Goal: Navigation & Orientation: Find specific page/section

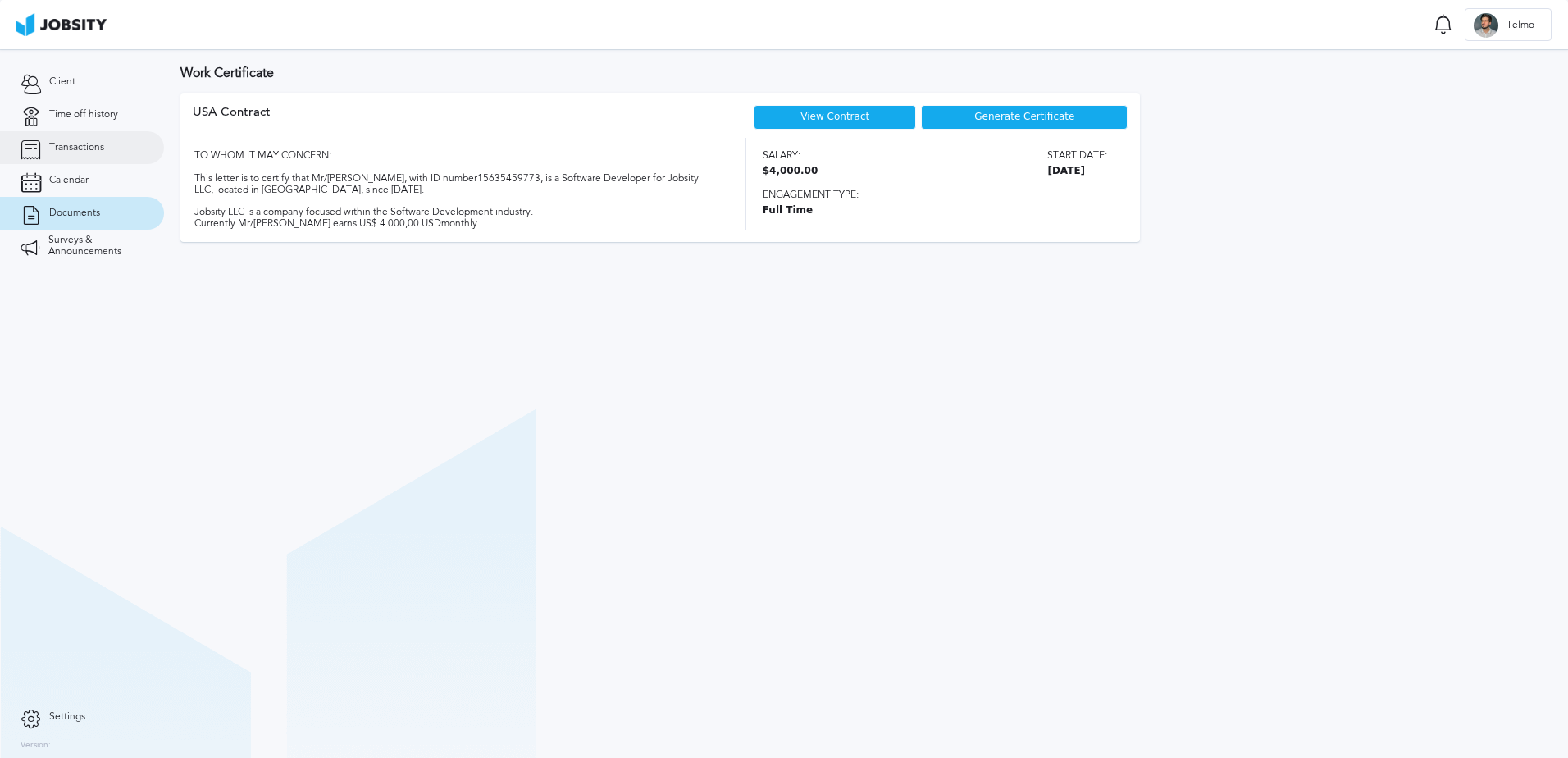
click at [61, 146] on span "Transactions" at bounding box center [77, 147] width 55 height 12
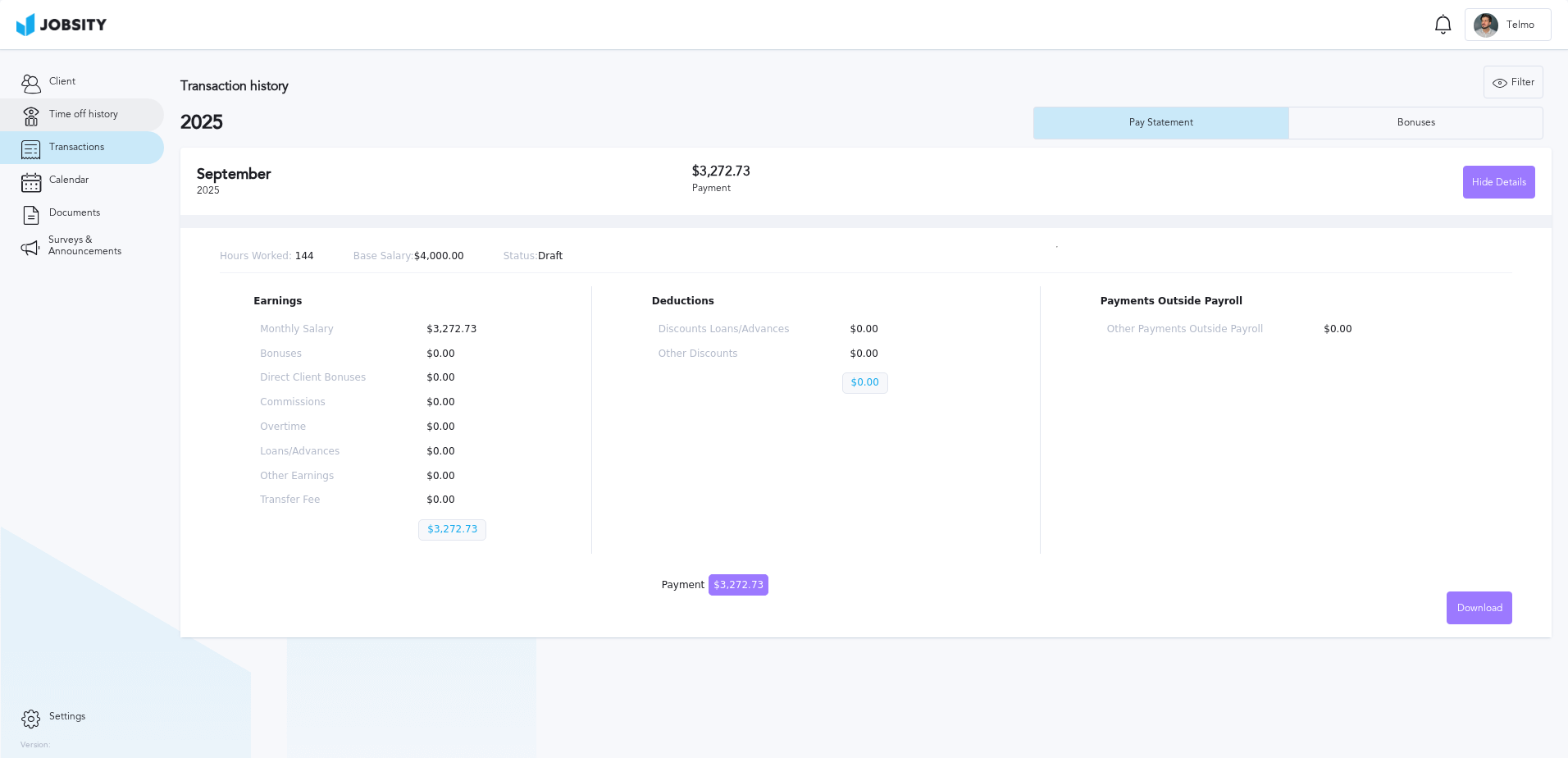
click at [100, 126] on link "Time off history" at bounding box center [81, 114] width 164 height 33
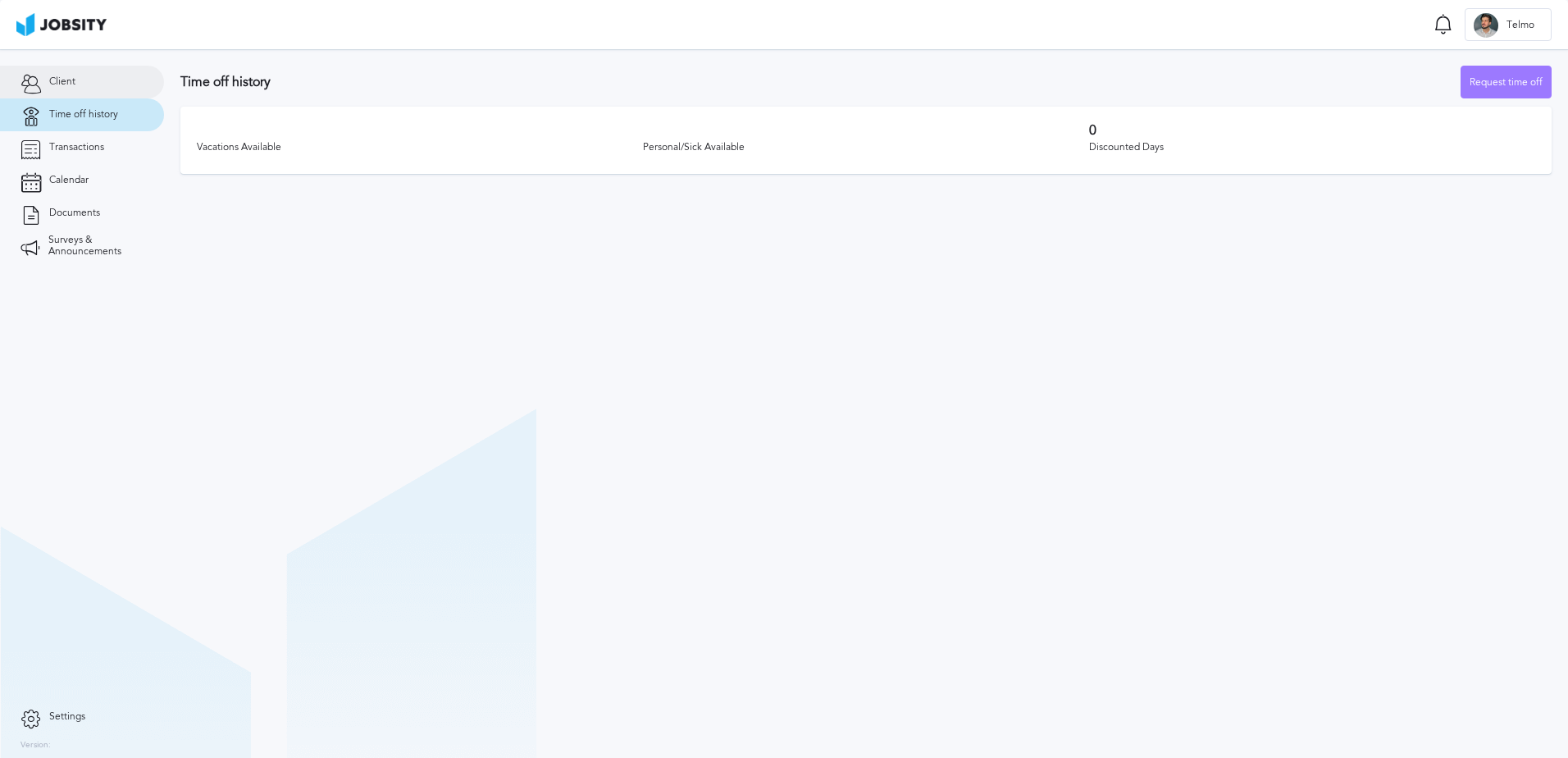
click at [93, 86] on link "Client" at bounding box center [81, 81] width 164 height 33
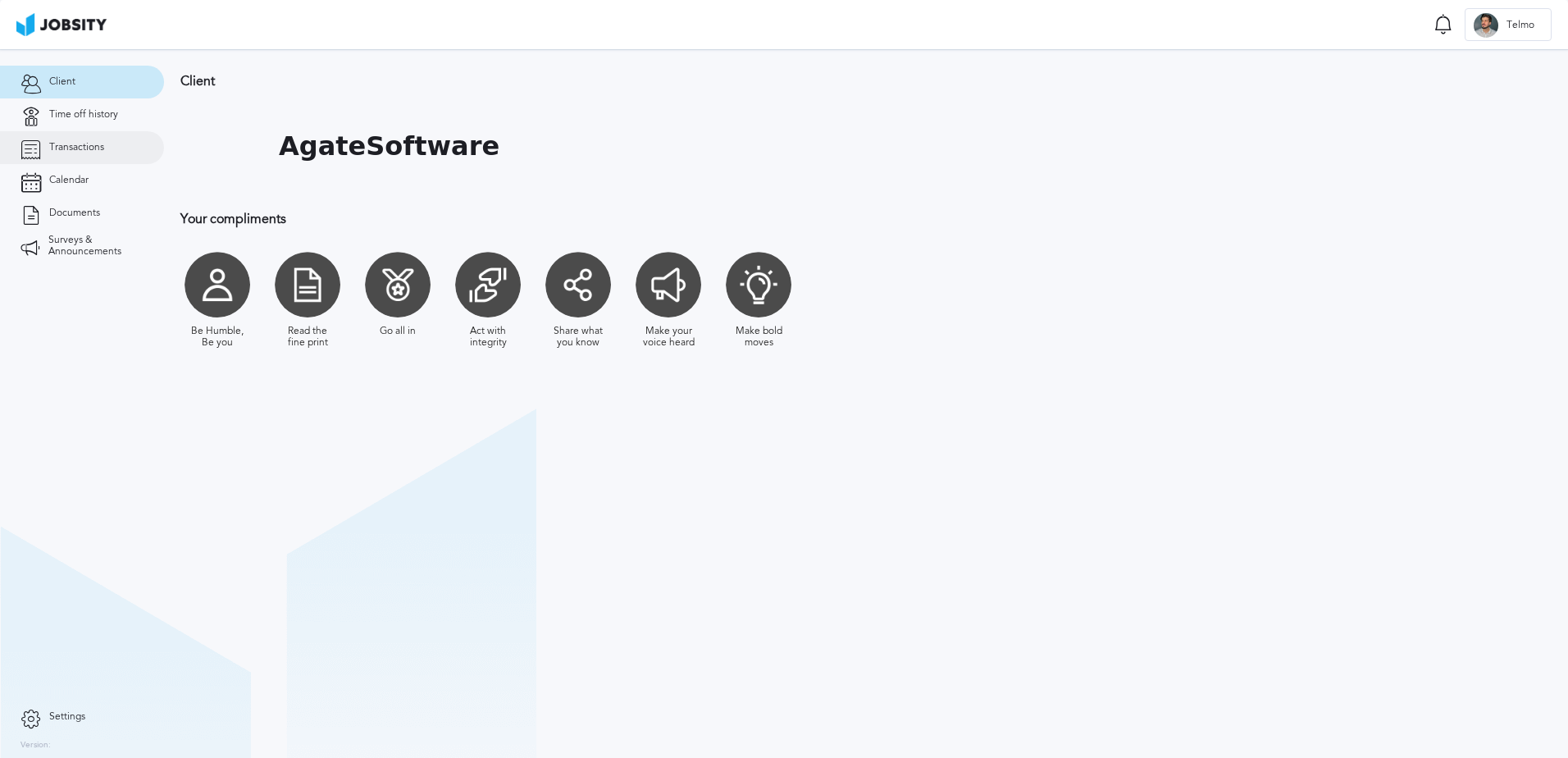
click at [116, 143] on link "Transactions" at bounding box center [81, 147] width 164 height 33
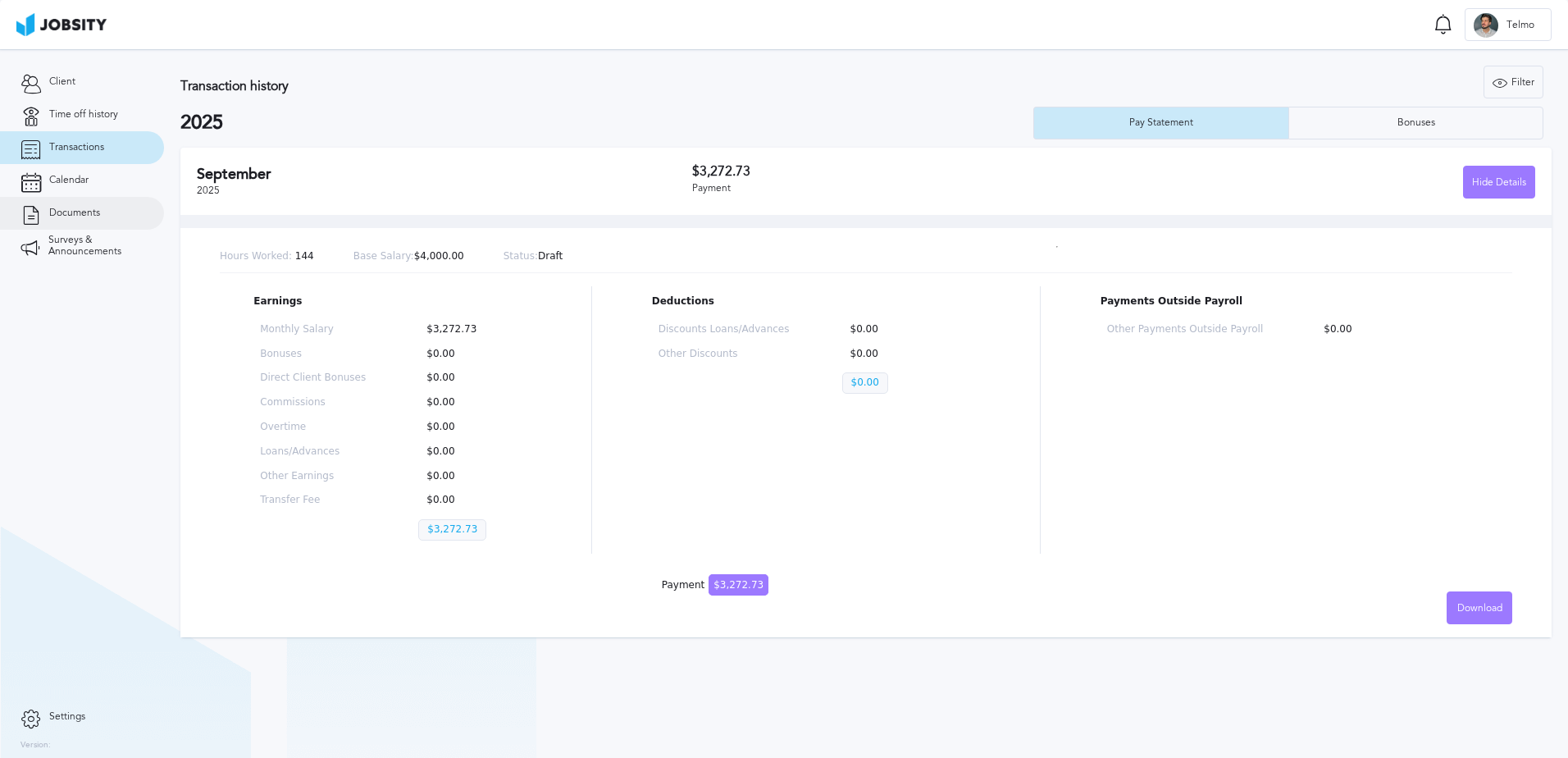
click at [98, 216] on span "Documents" at bounding box center [74, 213] width 50 height 12
